Goal: Answer question/provide support: Share knowledge or assist other users

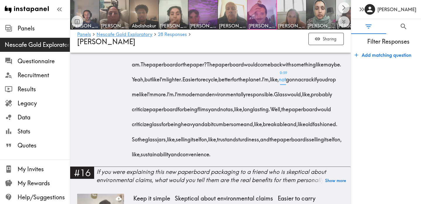
scroll to position [1209, 0]
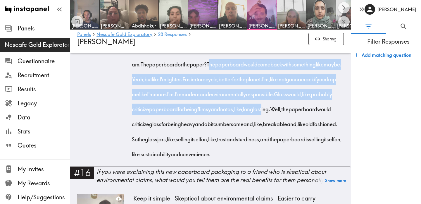
drag, startPoint x: 328, startPoint y: 94, endPoint x: 276, endPoint y: 154, distance: 79.8
click at [276, 154] on div "This is a good one. I think if they were arguing on the shelf, the glass jar wo…" at bounding box center [238, 77] width 210 height 165
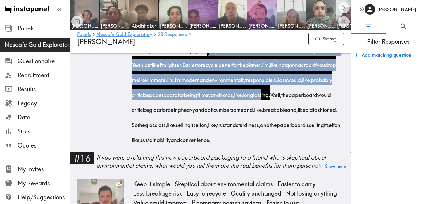
scroll to position [1227, 0]
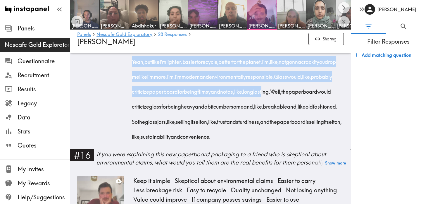
drag, startPoint x: 298, startPoint y: 184, endPoint x: 256, endPoint y: 80, distance: 112.9
click at [256, 80] on div "This is a good one. I think if they were arguing on the shelf, the glass jar wo…" at bounding box center [238, 59] width 210 height 165
copy div "The paperboard or the paper? The paperboard would come back with something like…"
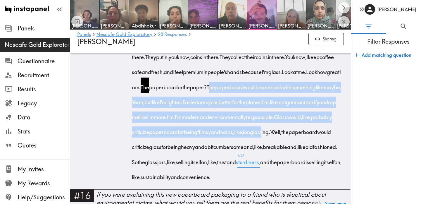
scroll to position [1177, 0]
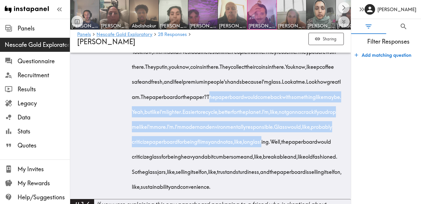
drag, startPoint x: 176, startPoint y: 110, endPoint x: 262, endPoint y: 172, distance: 105.7
click at [262, 173] on div "This is a good one. I think if they were arguing on the shelf, the glass jar wo…" at bounding box center [238, 109] width 210 height 165
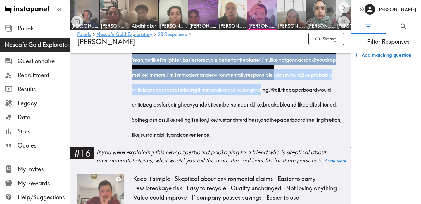
scroll to position [1230, 0]
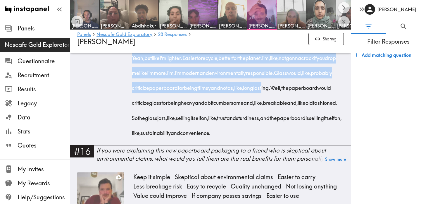
drag, startPoint x: 295, startPoint y: 176, endPoint x: 178, endPoint y: 56, distance: 167.7
click at [178, 56] on div "This is a good one. I think if they were arguing on the shelf, the glass jar wo…" at bounding box center [238, 56] width 210 height 165
copy div "I keep coffee safe and fresh, and I feel premium in people's hands because I'm …"
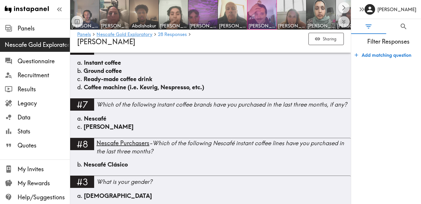
scroll to position [0, 0]
